Goal: Information Seeking & Learning: Compare options

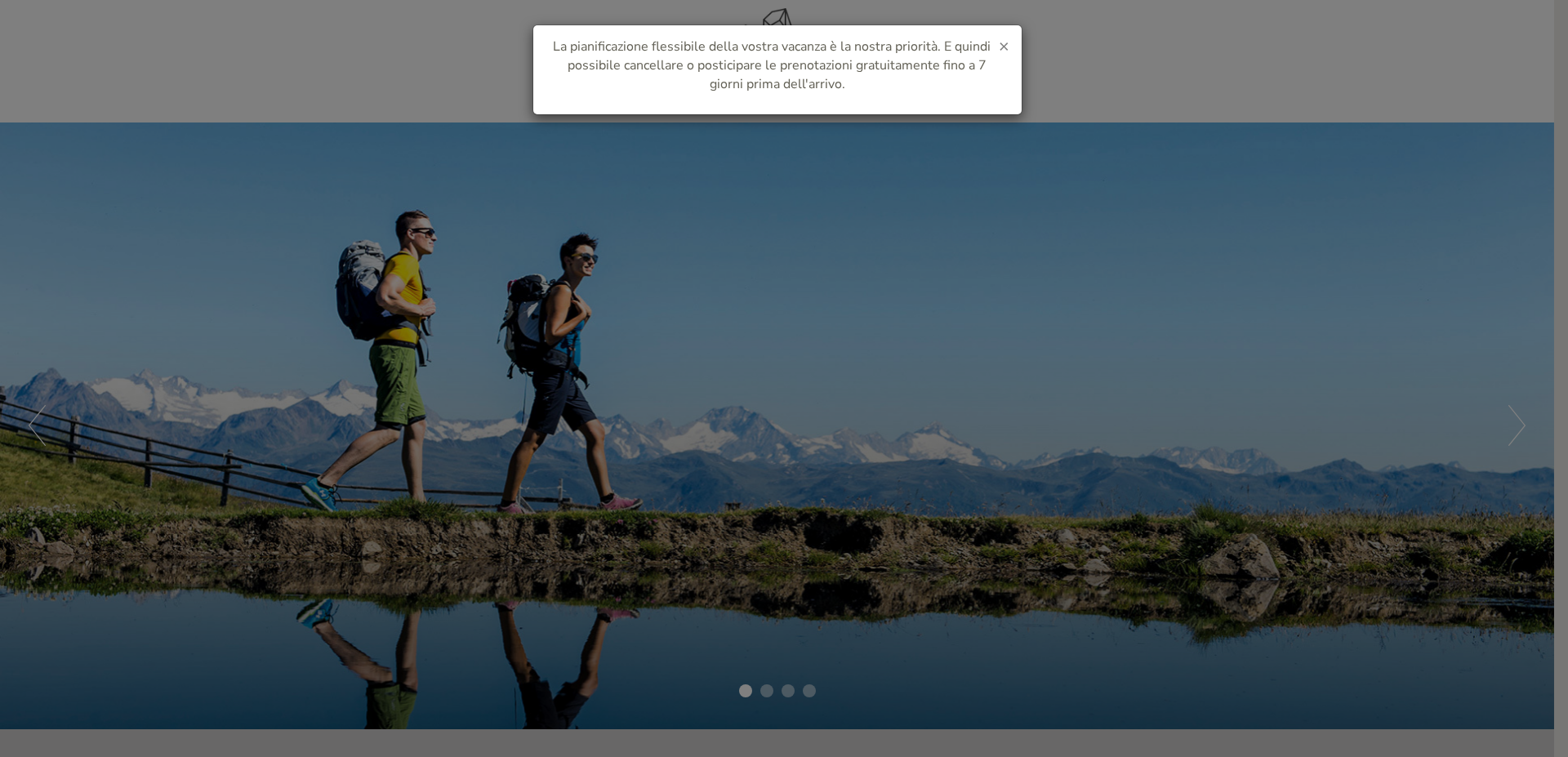
click at [1002, 49] on span "×" at bounding box center [1004, 45] width 11 height 23
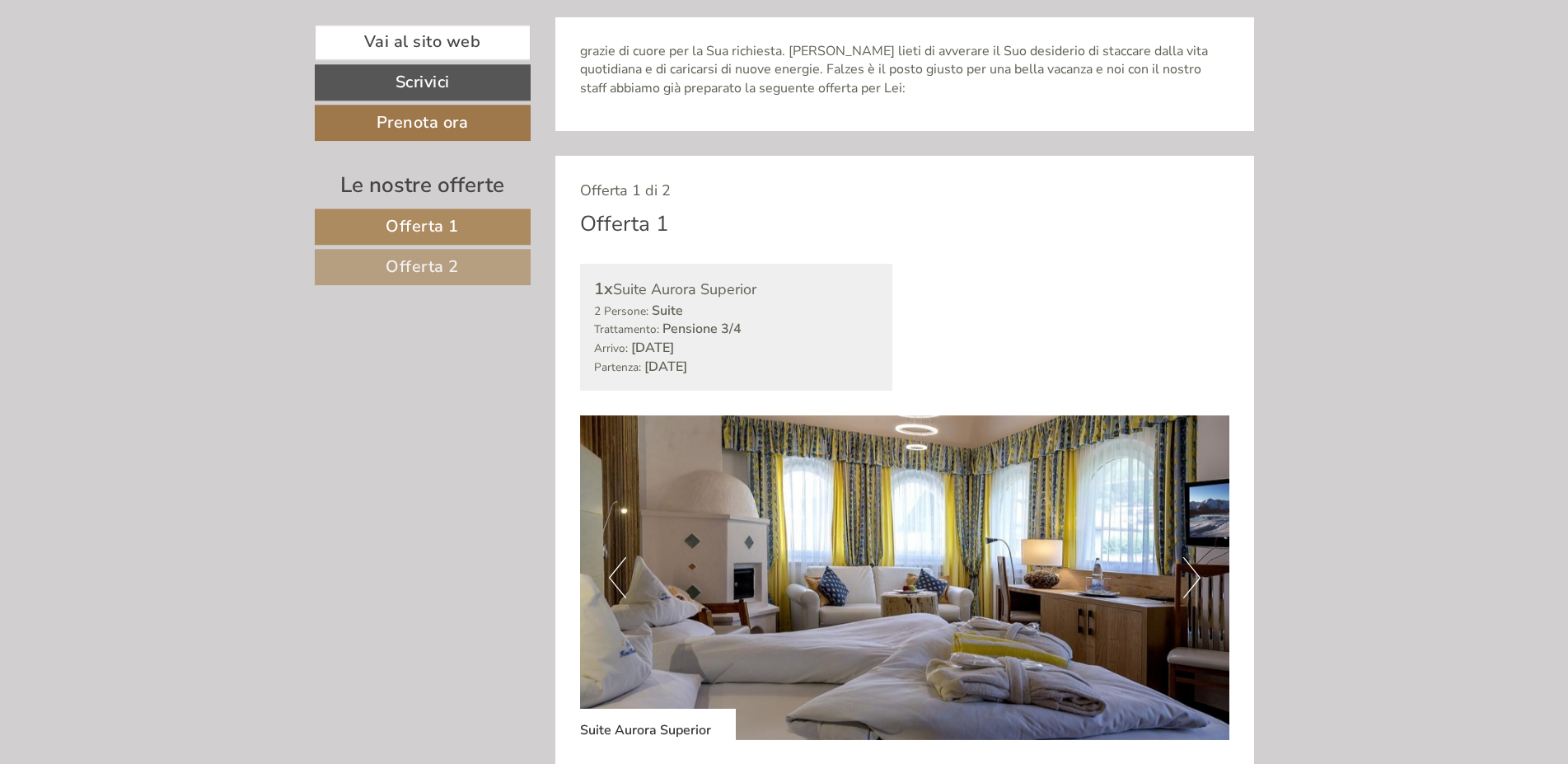
scroll to position [924, 0]
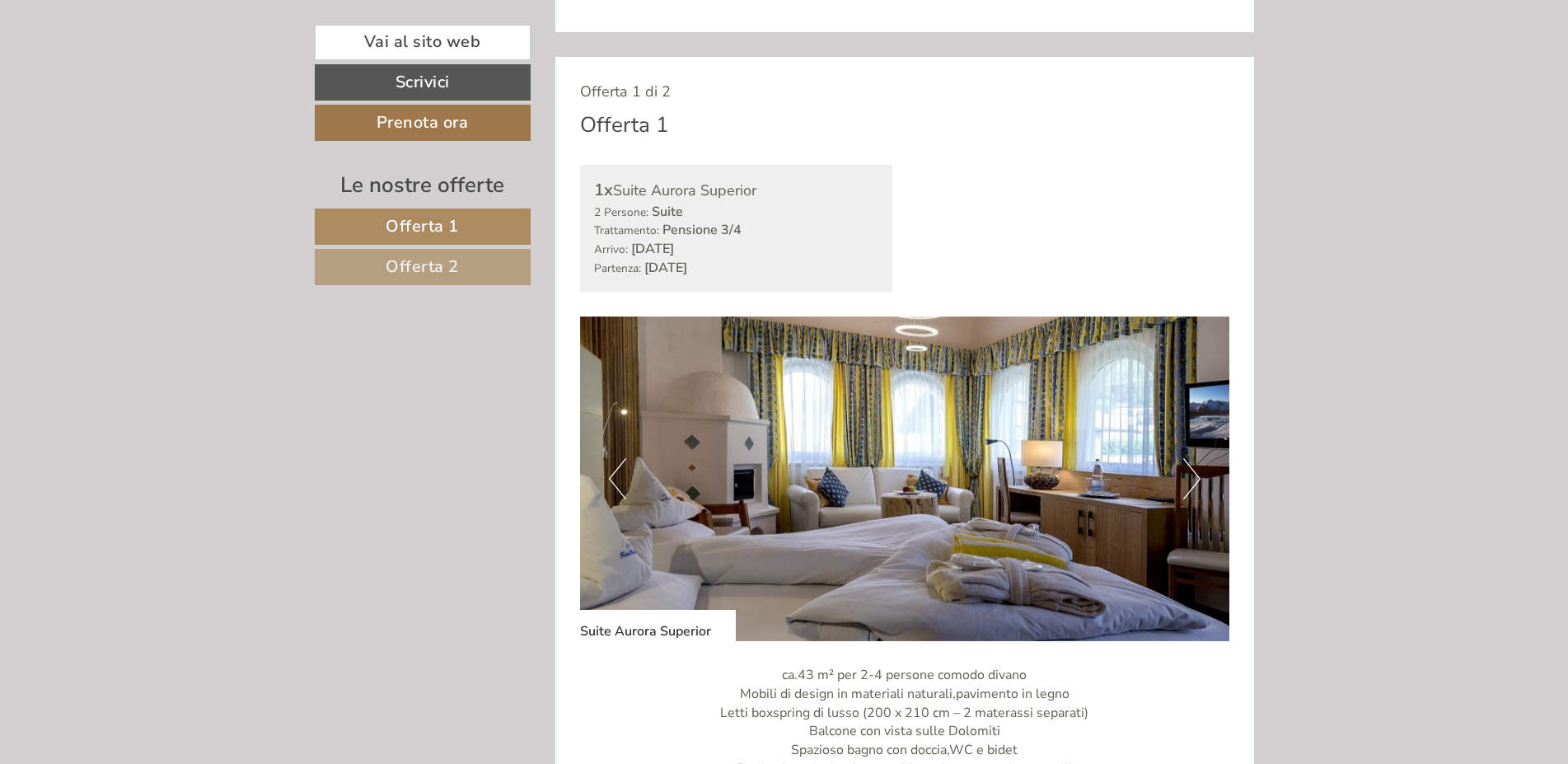
click at [420, 261] on span "Offerta 2" at bounding box center [422, 266] width 74 height 22
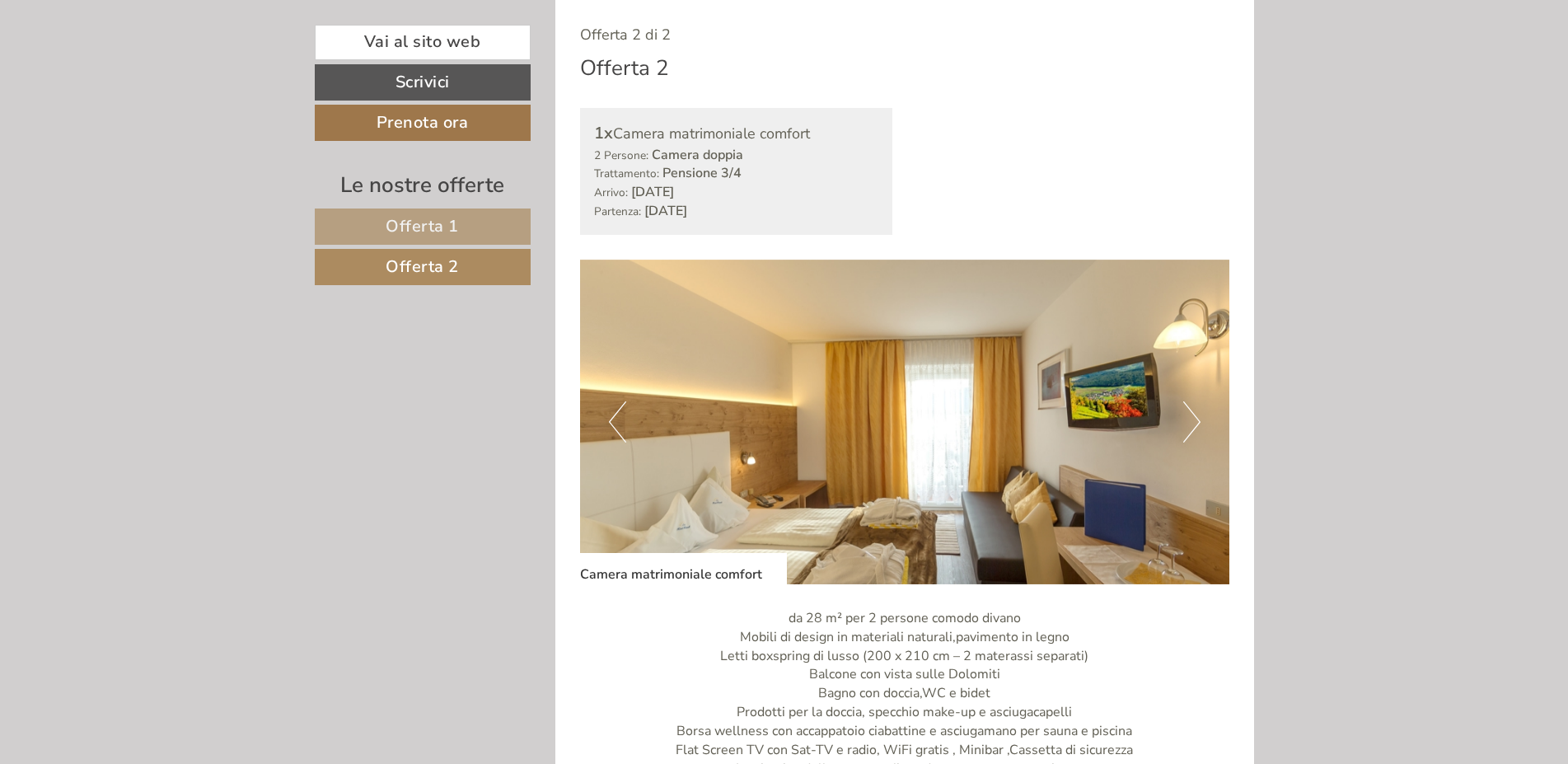
click at [418, 229] on span "Offerta 1" at bounding box center [422, 226] width 74 height 22
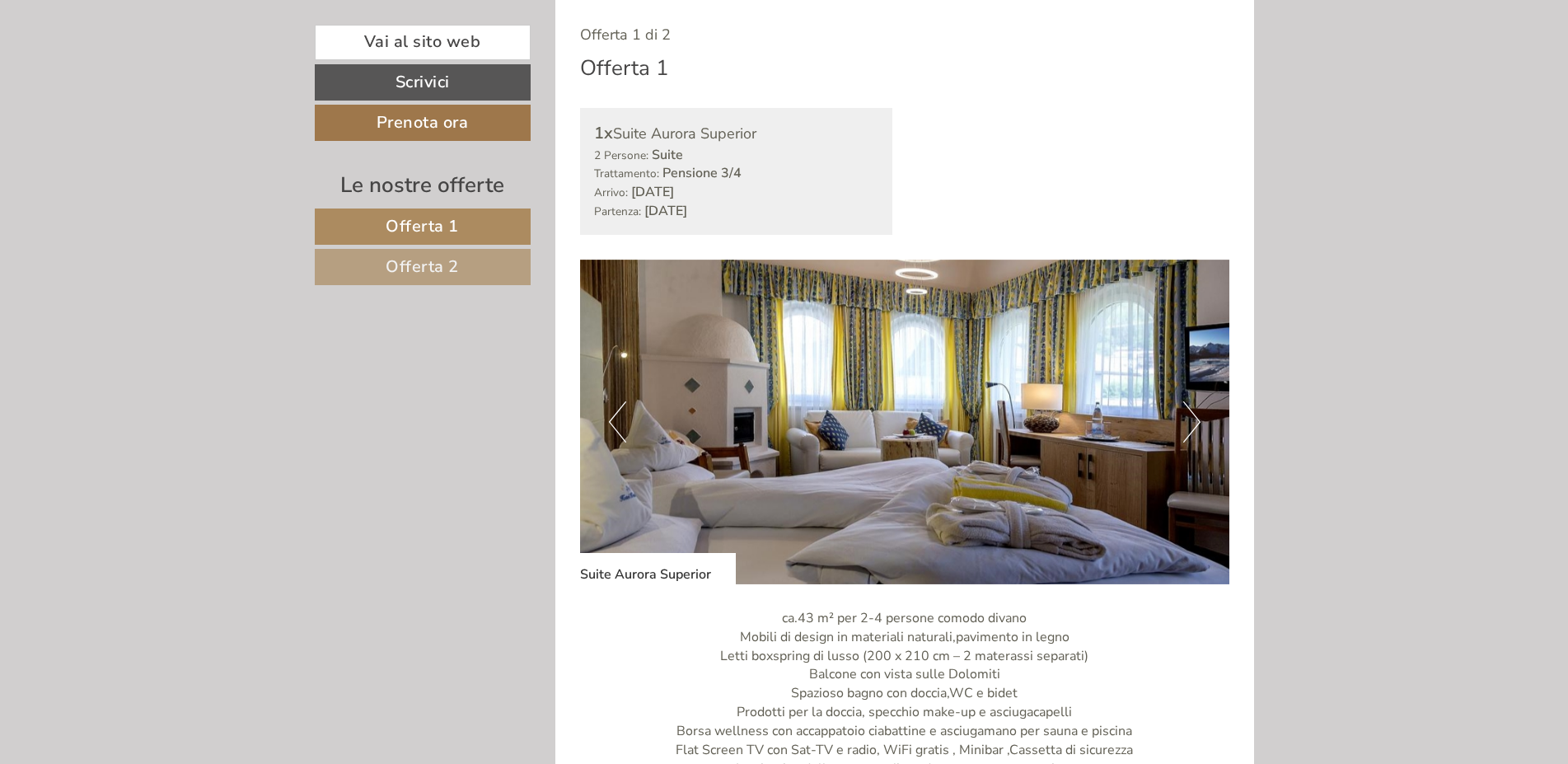
click at [1198, 421] on button "Next" at bounding box center [1191, 421] width 17 height 41
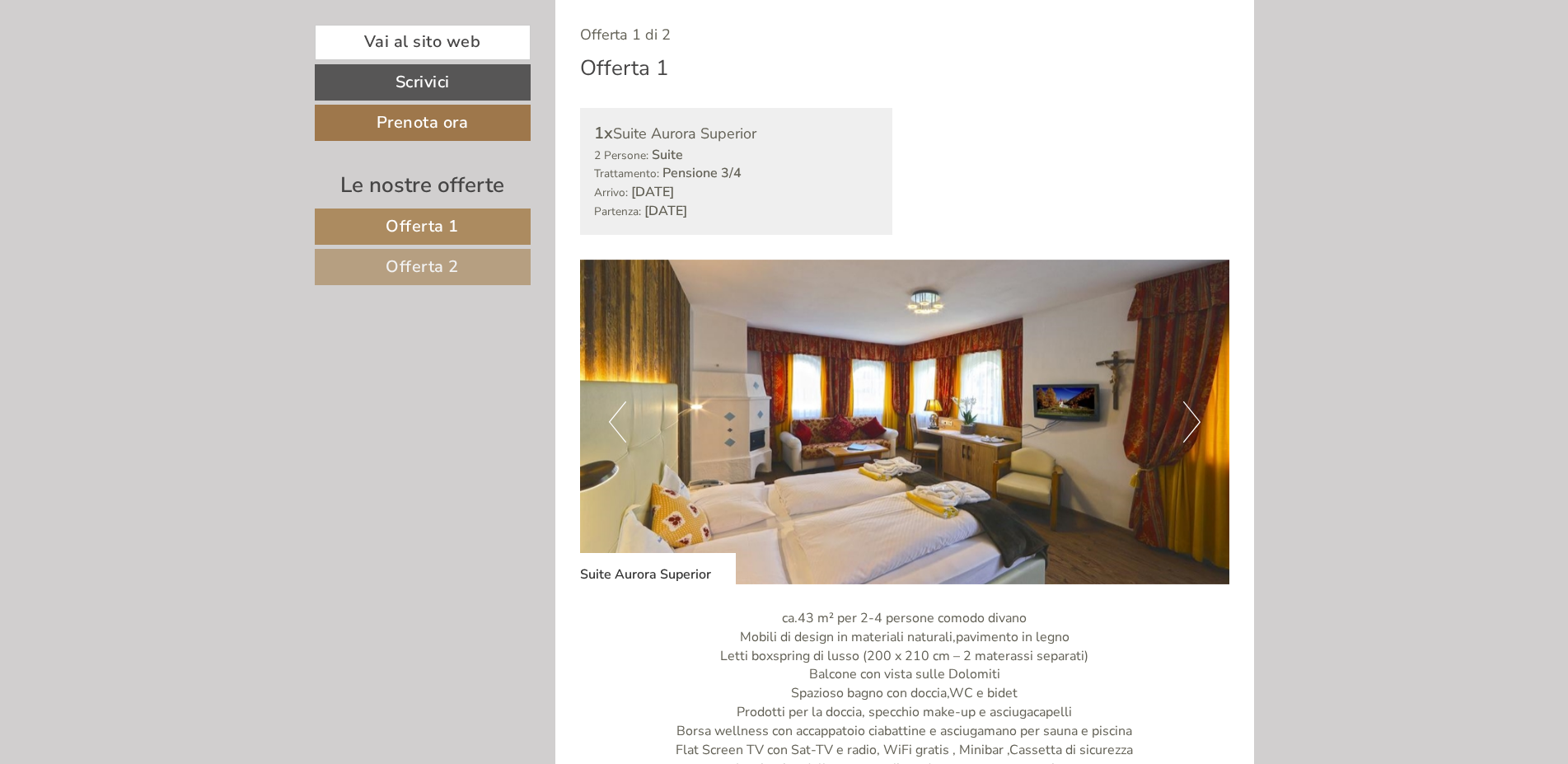
click at [402, 263] on span "Offerta 2" at bounding box center [422, 266] width 74 height 22
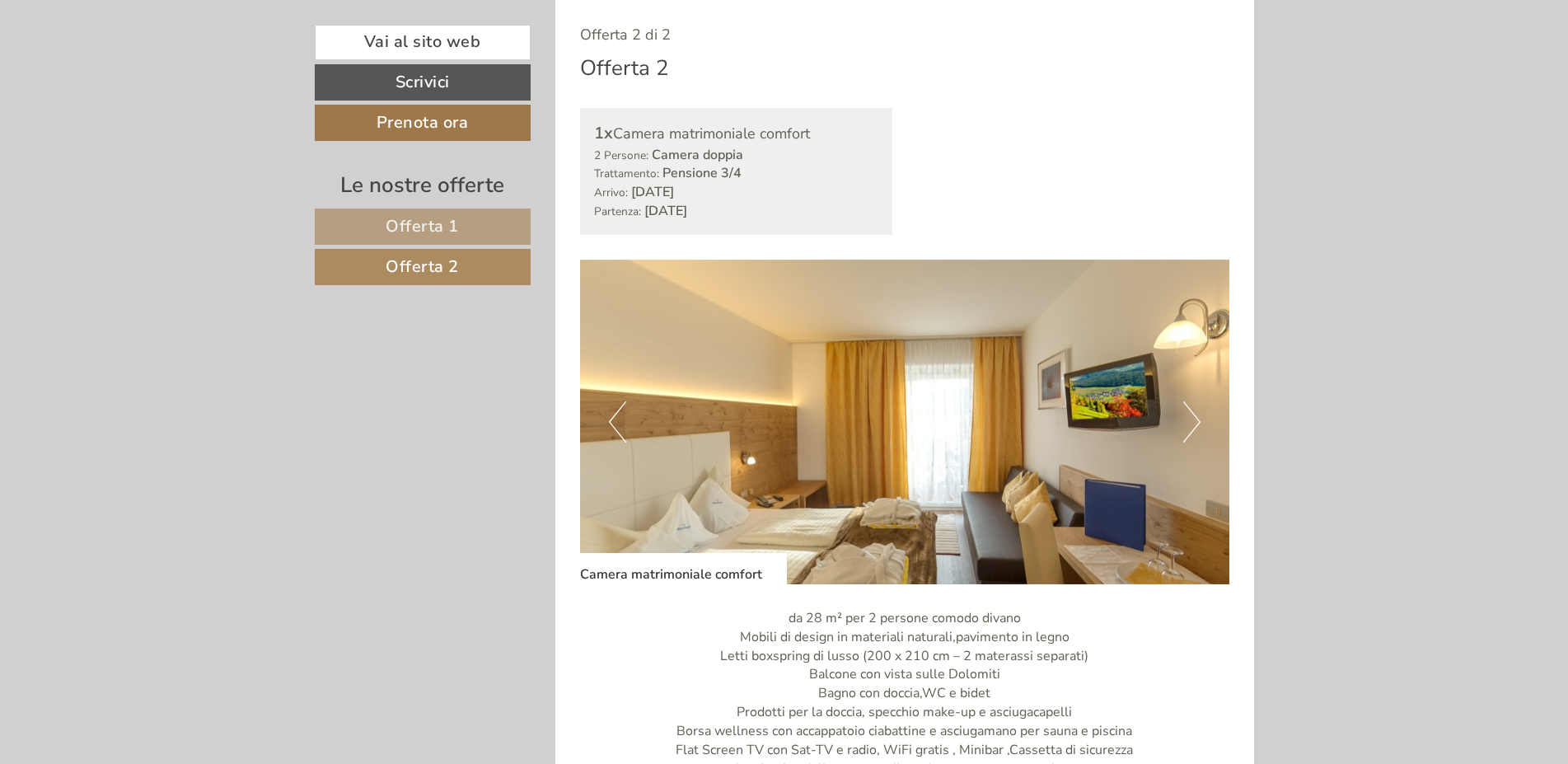
click at [1197, 423] on button "Next" at bounding box center [1191, 421] width 17 height 41
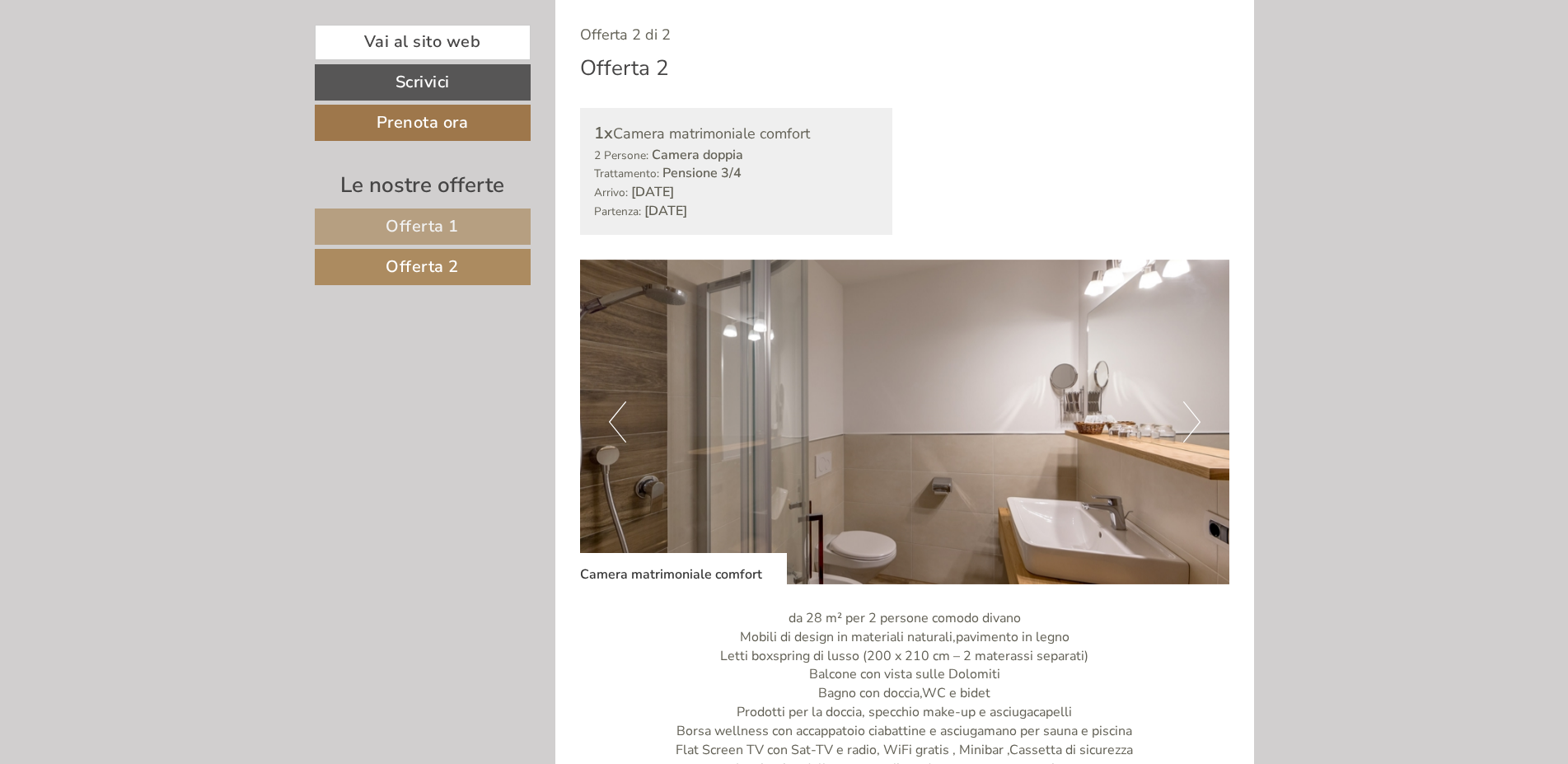
click at [1197, 423] on button "Next" at bounding box center [1191, 421] width 17 height 41
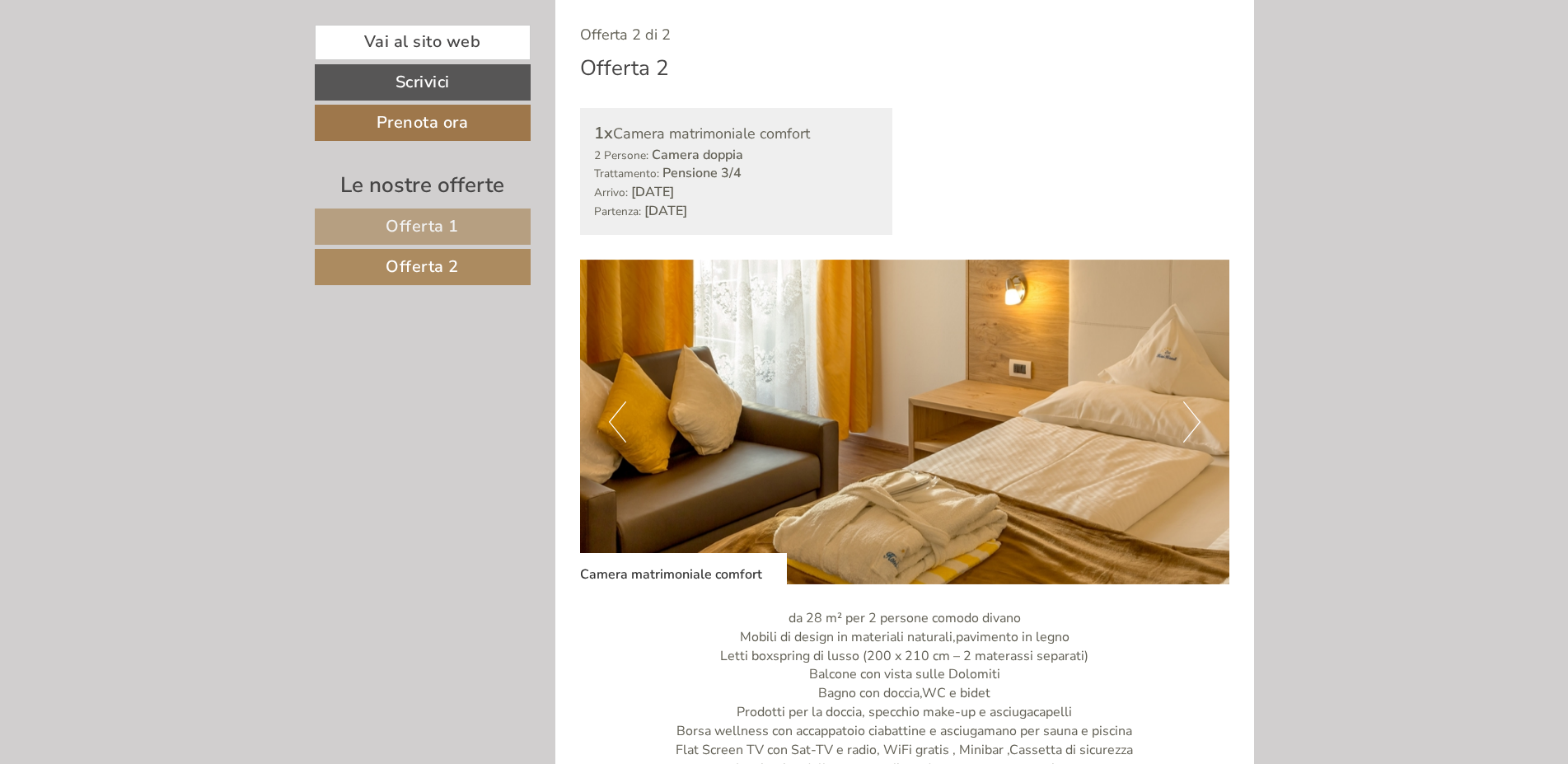
click at [1197, 423] on button "Next" at bounding box center [1191, 421] width 17 height 41
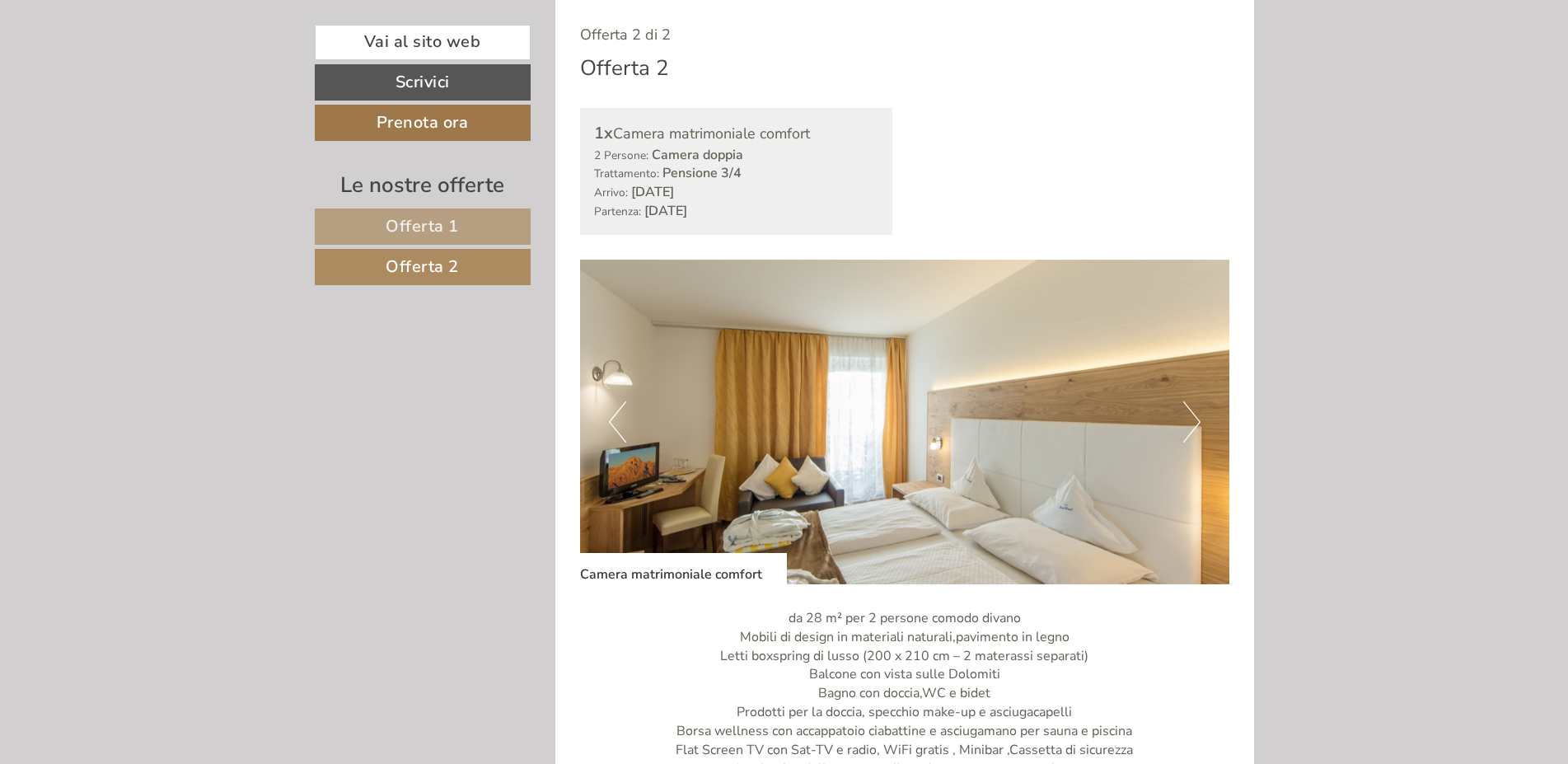
click at [1197, 423] on button "Next" at bounding box center [1191, 421] width 17 height 41
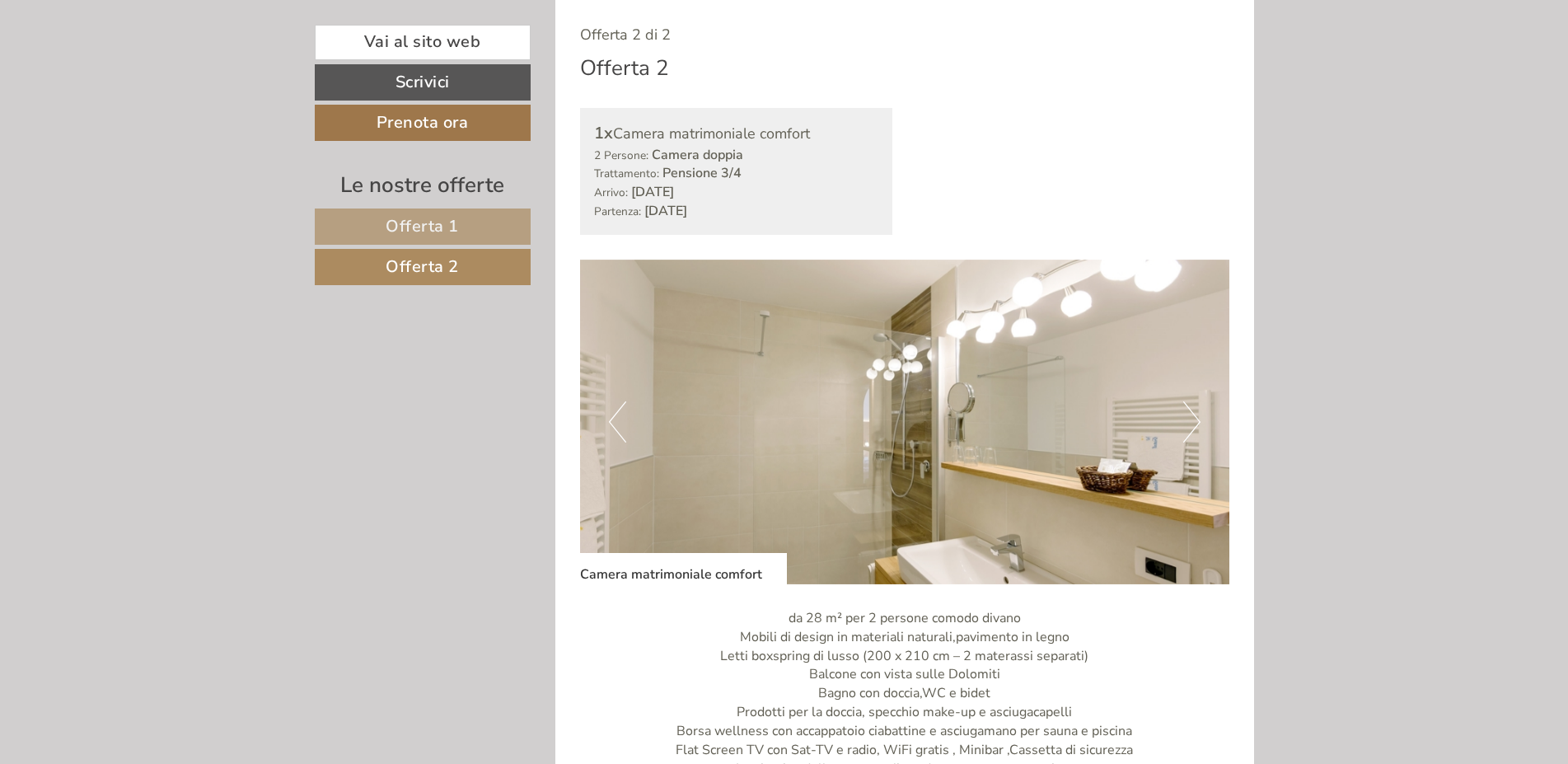
click at [1197, 423] on button "Next" at bounding box center [1191, 421] width 17 height 41
click at [421, 231] on span "Offerta 1" at bounding box center [422, 226] width 74 height 22
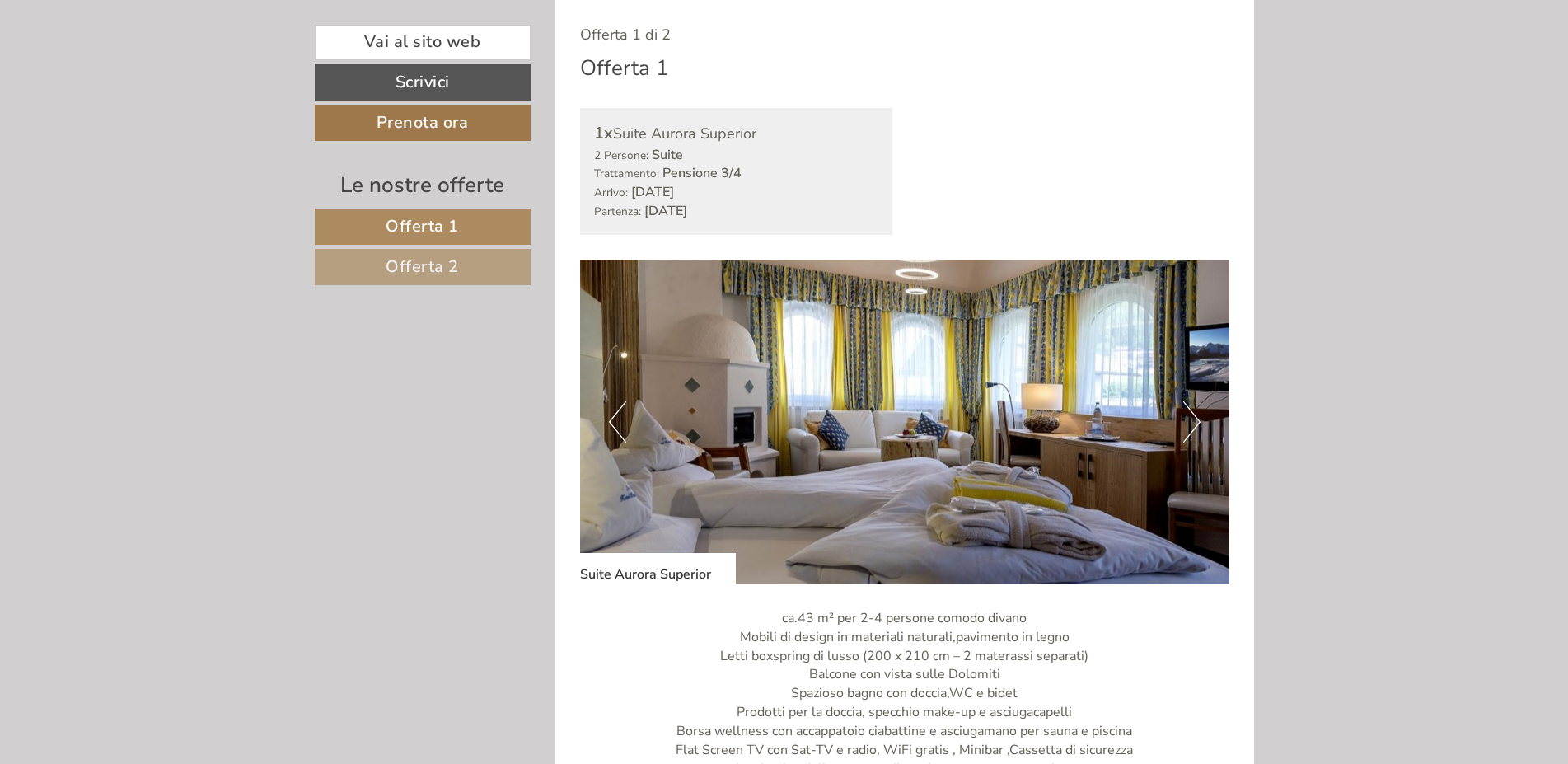
click at [1193, 421] on button "Next" at bounding box center [1191, 421] width 17 height 41
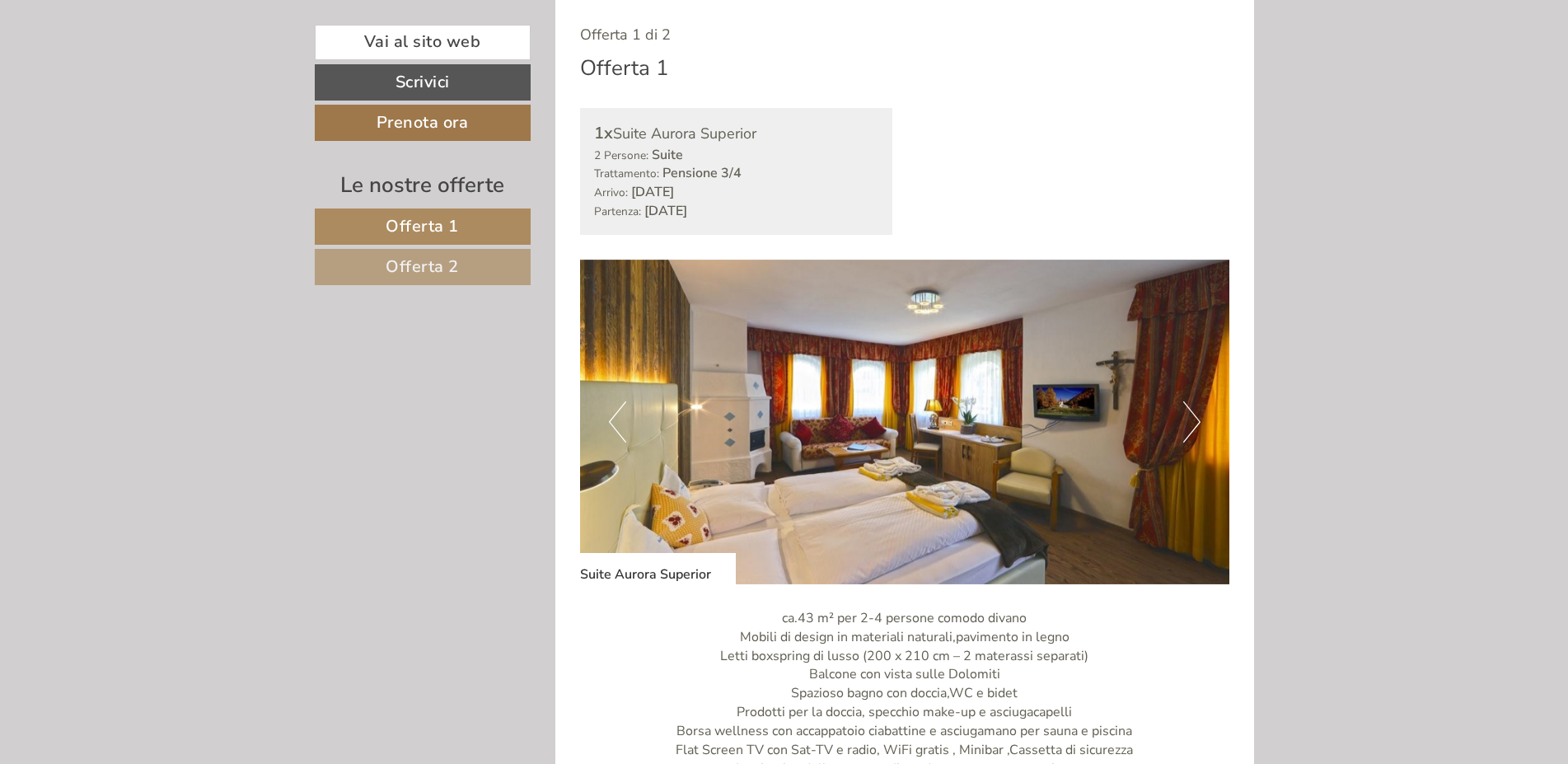
click at [1194, 427] on button "Next" at bounding box center [1191, 421] width 17 height 41
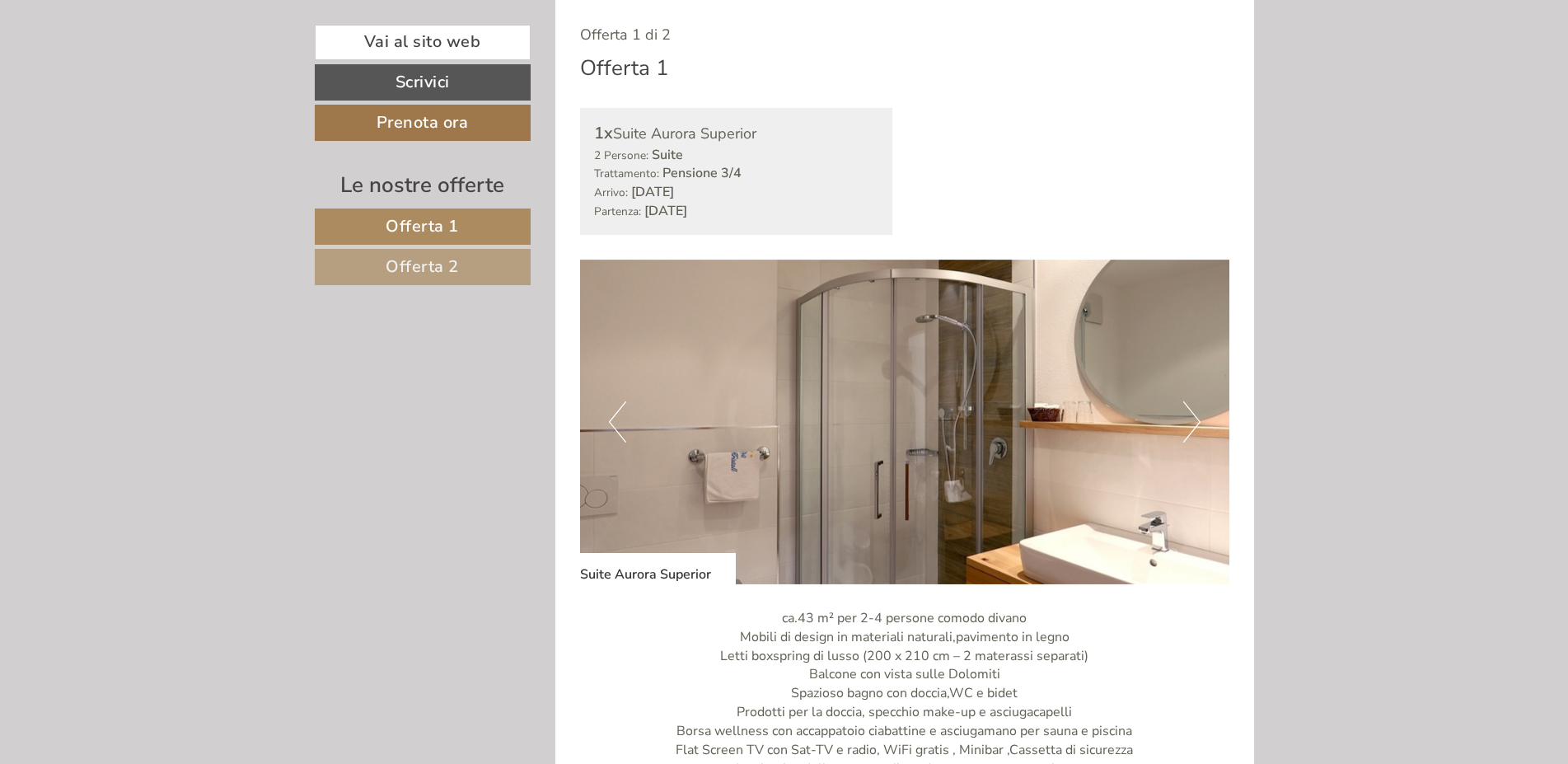
click at [1194, 427] on button "Next" at bounding box center [1191, 421] width 17 height 41
